Goal: Find contact information: Find contact information

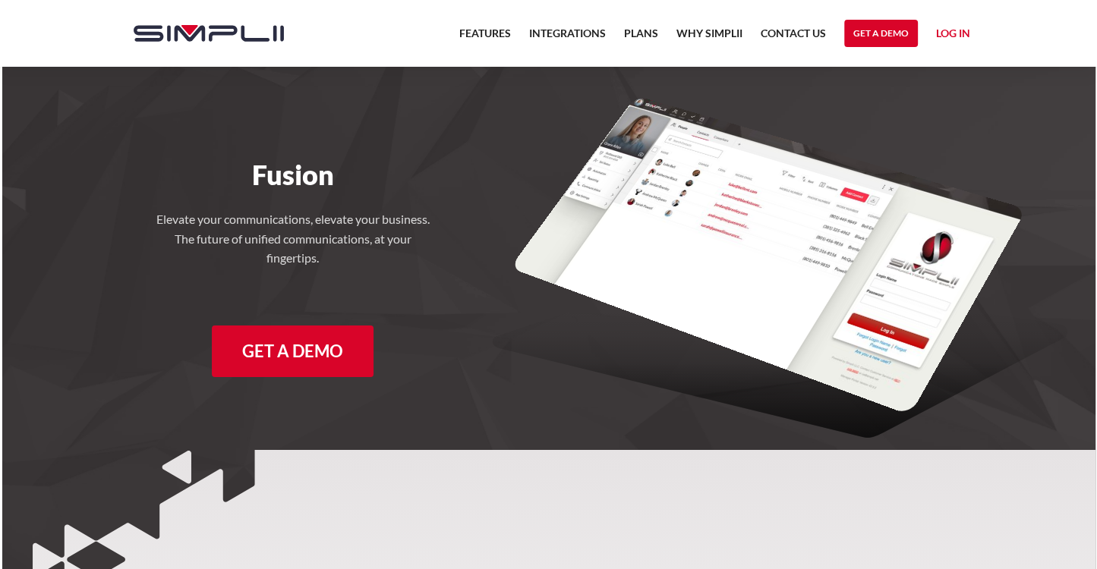
click at [944, 29] on link "Log in" at bounding box center [953, 35] width 34 height 23
click at [790, 32] on link "Contact US" at bounding box center [792, 37] width 65 height 26
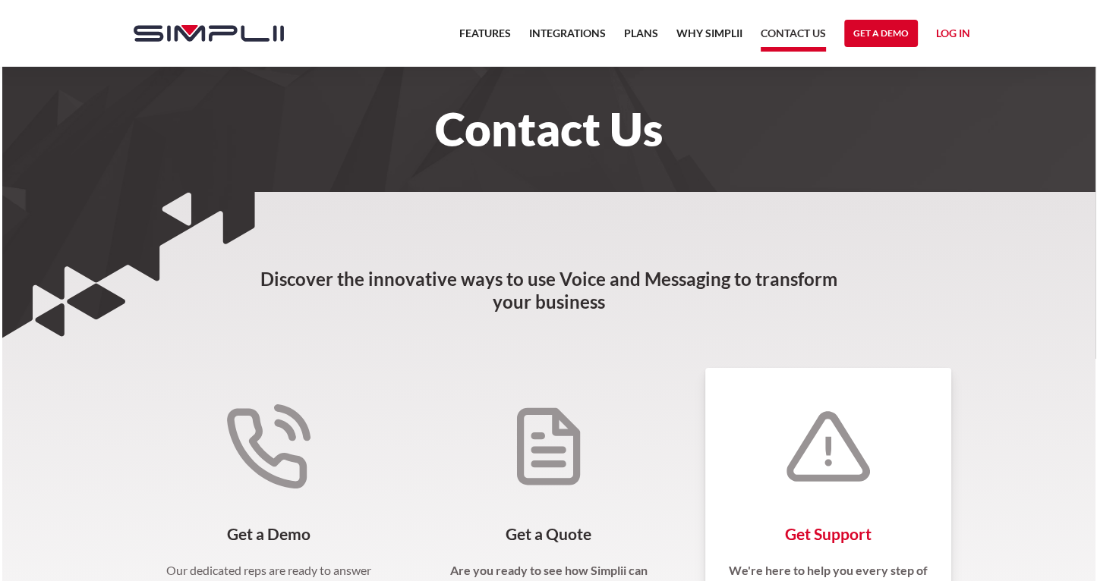
click at [841, 458] on img at bounding box center [828, 447] width 84 height 84
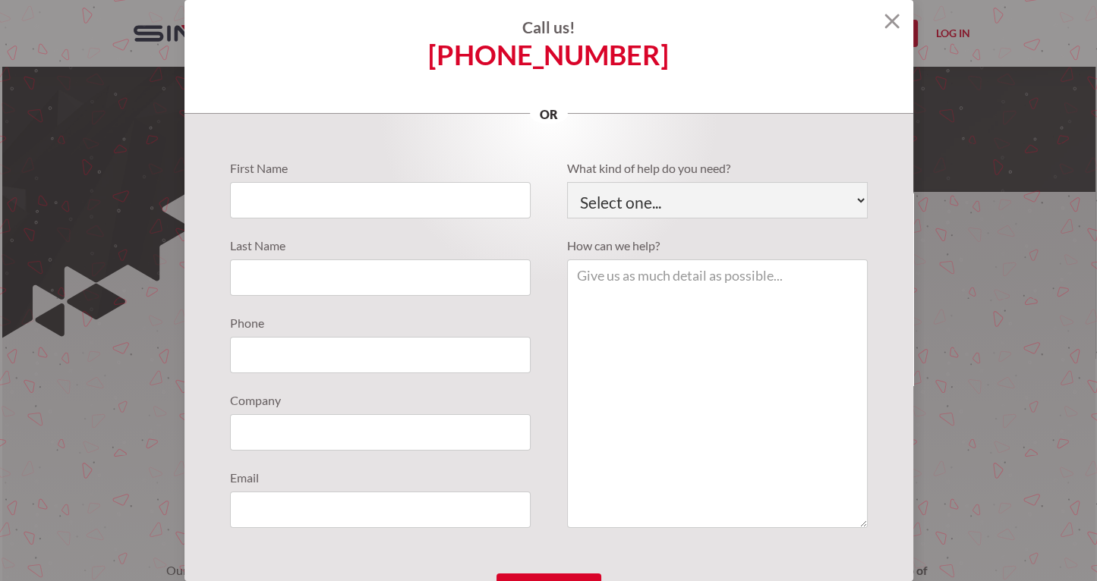
click at [884, 21] on img at bounding box center [891, 21] width 15 height 15
